Goal: Navigation & Orientation: Find specific page/section

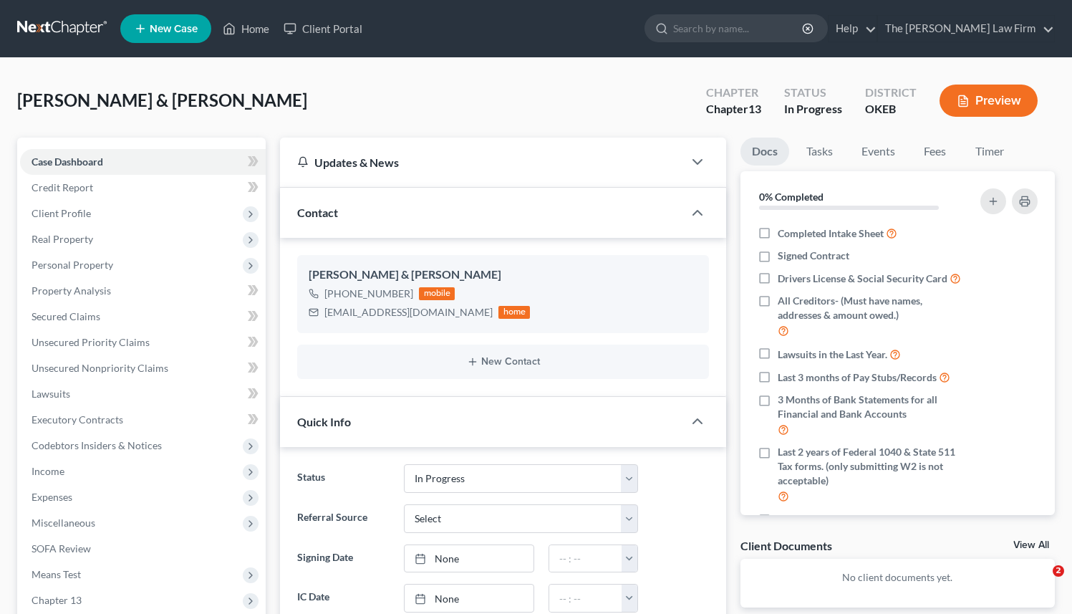
select select "4"
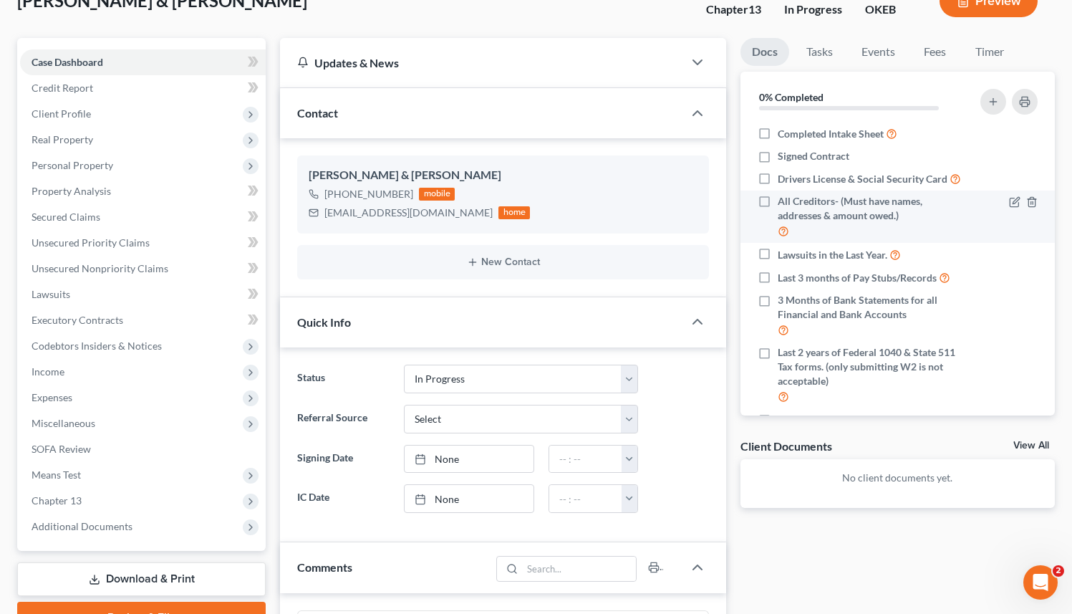
scroll to position [148, 0]
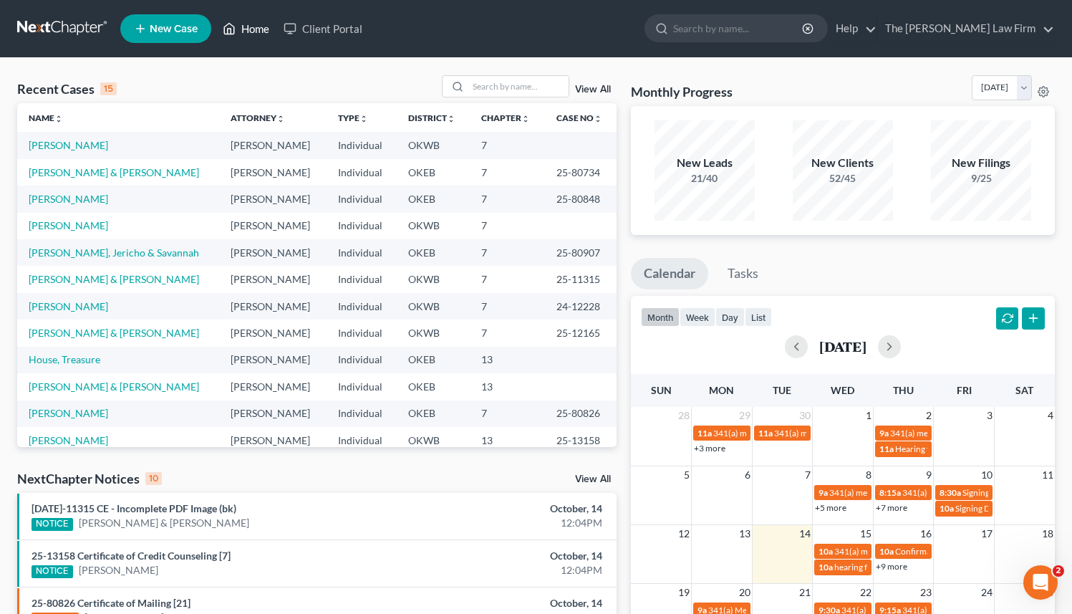
click at [250, 27] on link "Home" at bounding box center [246, 29] width 61 height 26
click at [512, 87] on input "search" at bounding box center [519, 86] width 100 height 21
type input "[PERSON_NAME]"
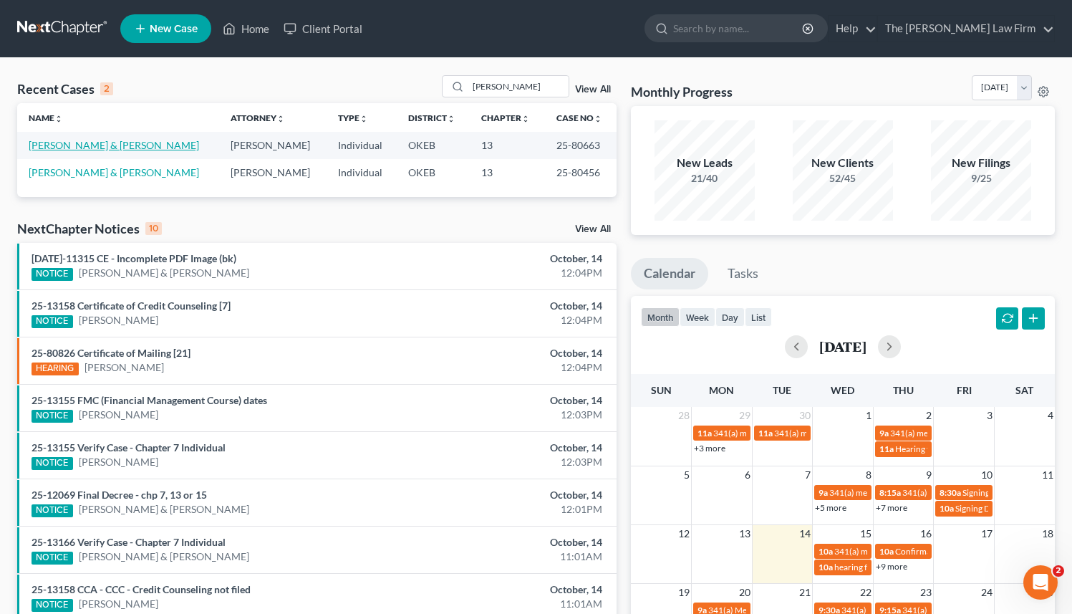
click at [117, 143] on link "[PERSON_NAME] & [PERSON_NAME]" at bounding box center [114, 145] width 171 height 12
click at [120, 148] on link "[PERSON_NAME] & [PERSON_NAME]" at bounding box center [114, 145] width 171 height 12
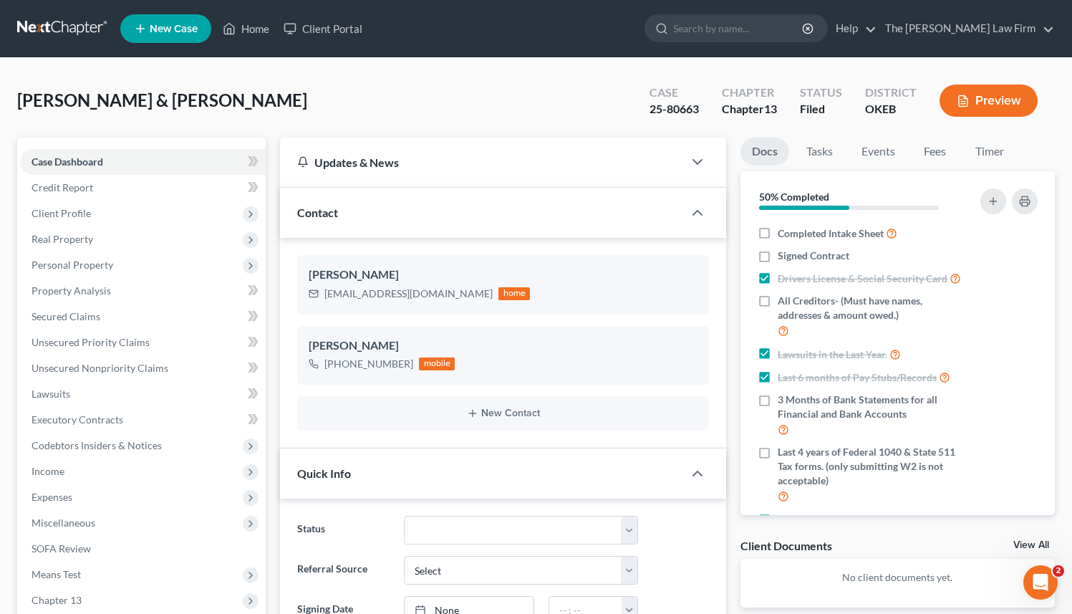
scroll to position [1622, 0]
